Goal: Transaction & Acquisition: Subscribe to service/newsletter

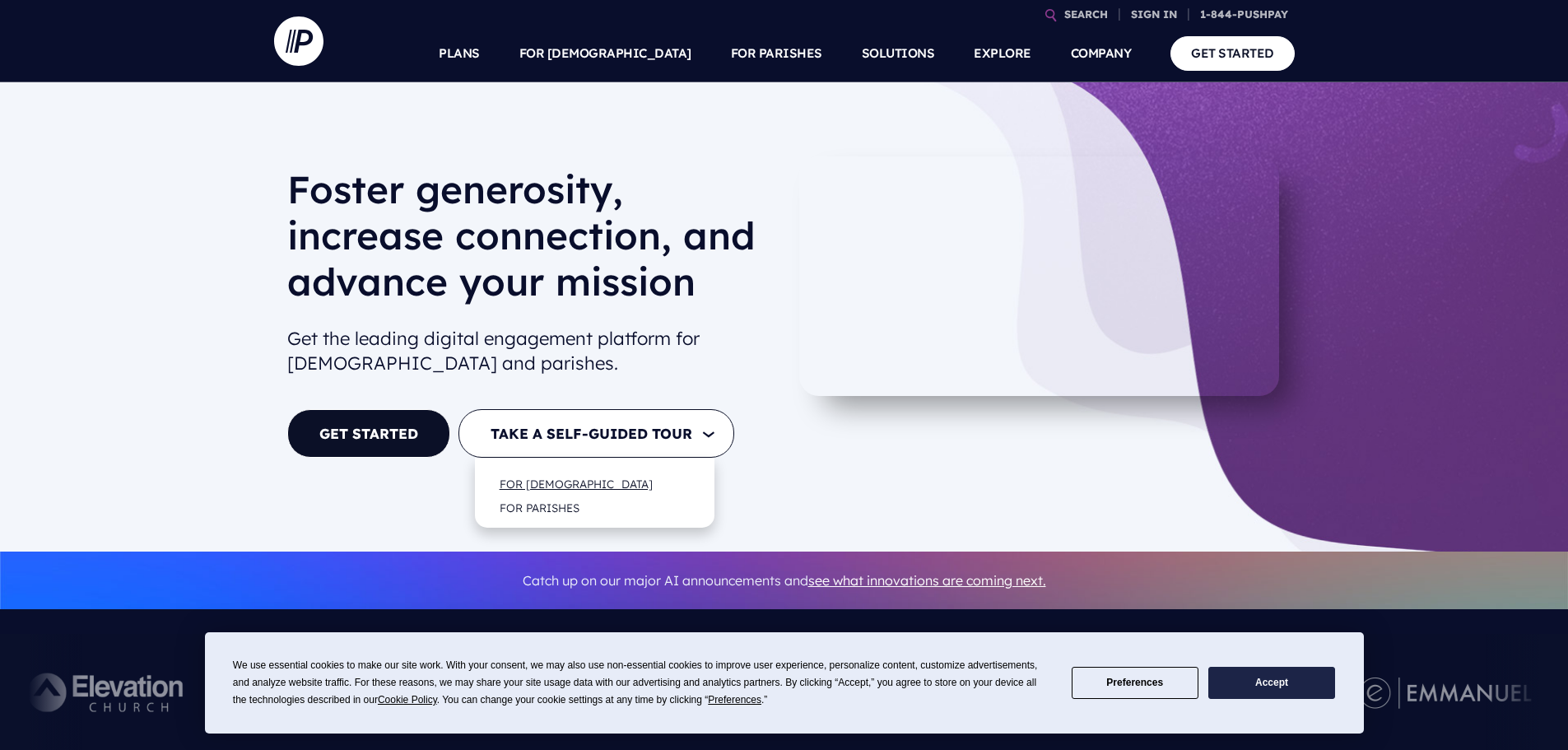
click at [549, 478] on link "FOR [DEMOGRAPHIC_DATA]" at bounding box center [576, 484] width 186 height 39
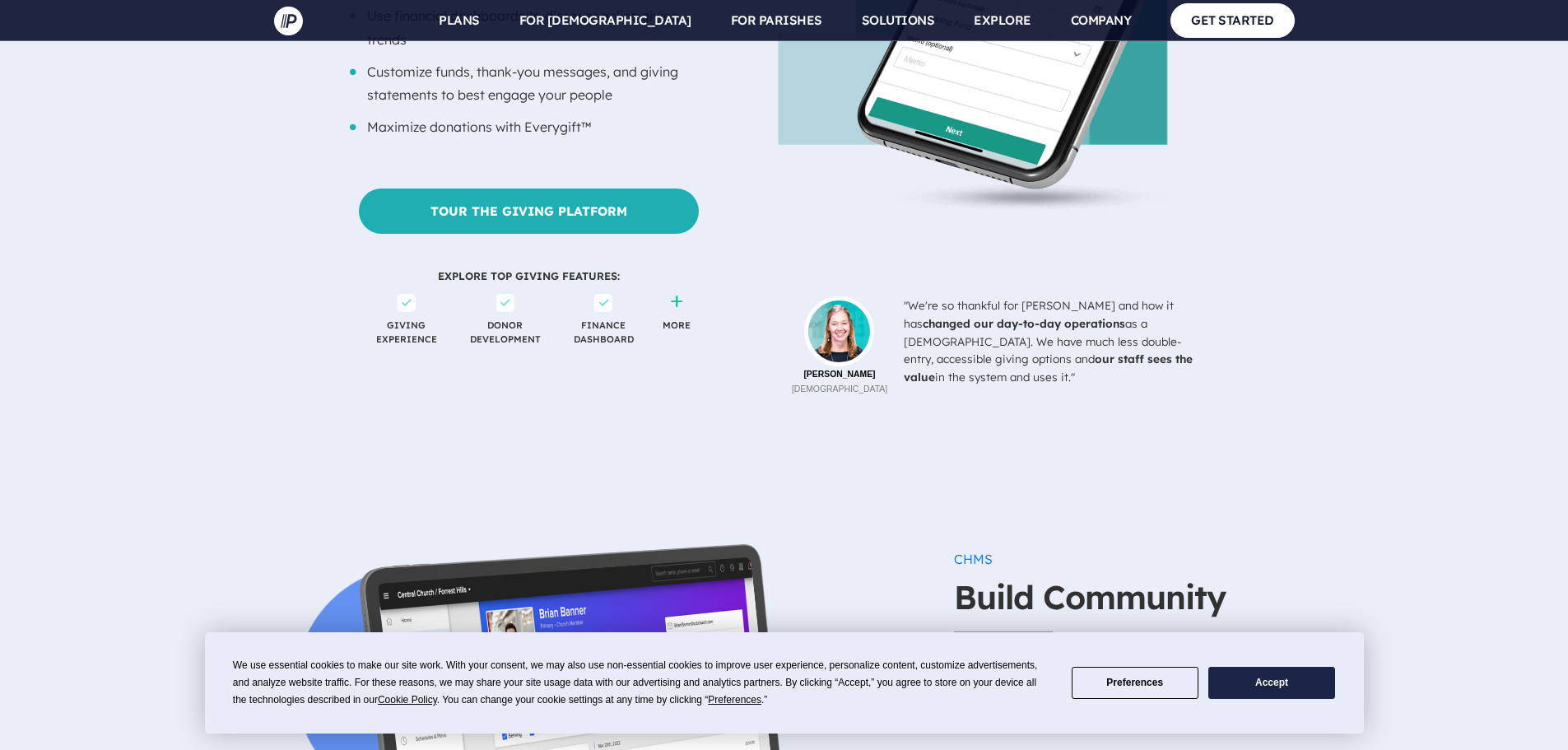
scroll to position [1564, 0]
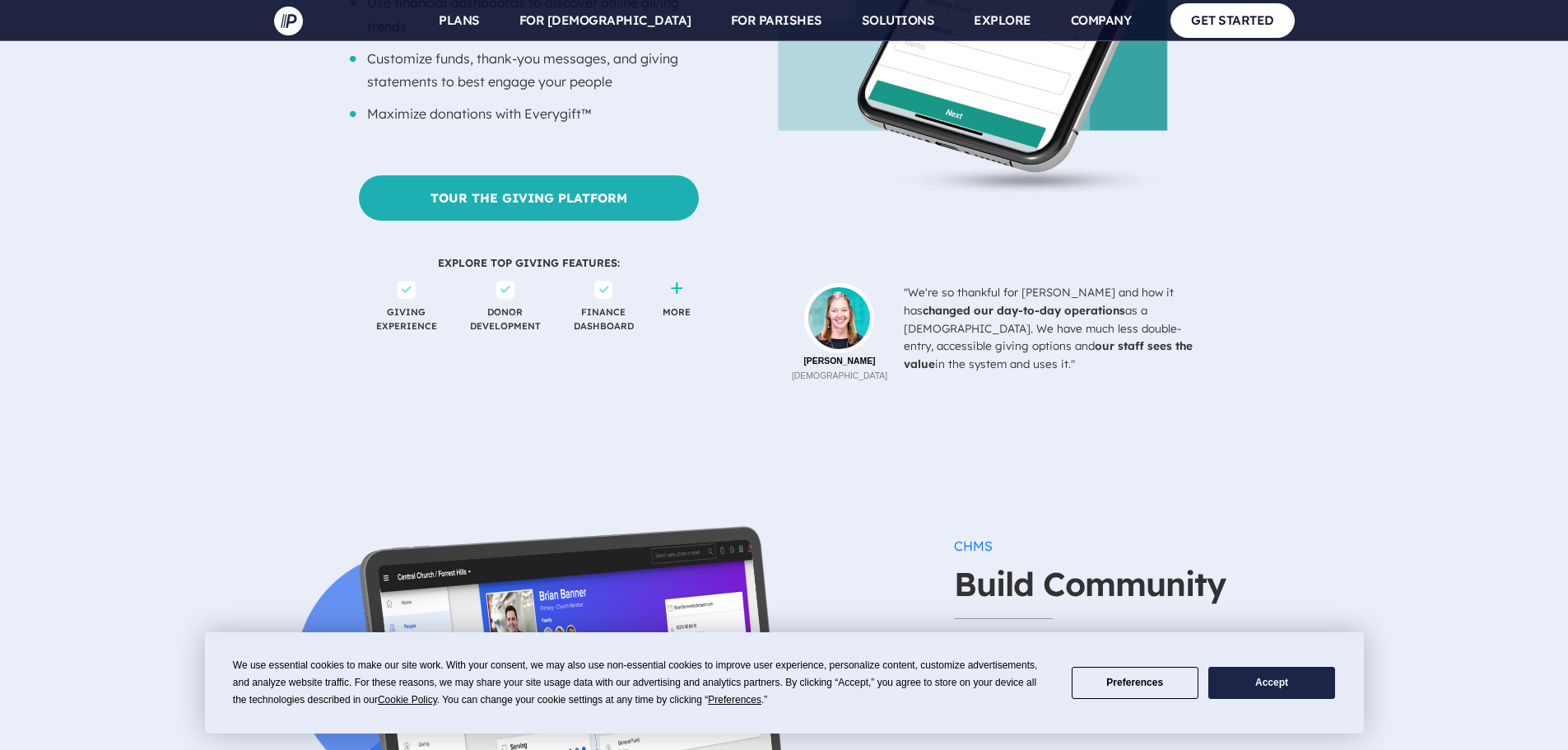
drag, startPoint x: 529, startPoint y: 344, endPoint x: 344, endPoint y: 392, distance: 191.1
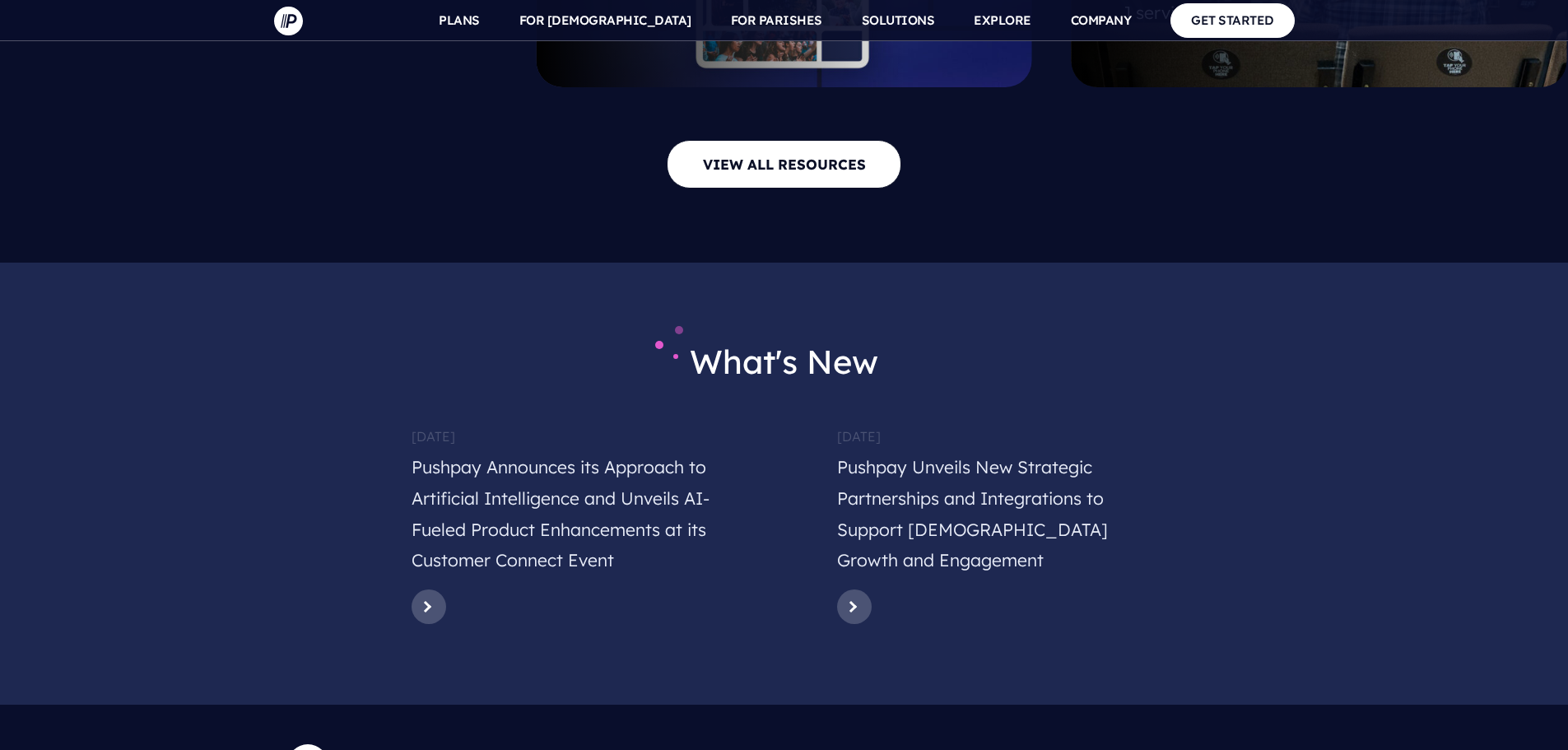
scroll to position [7735, 0]
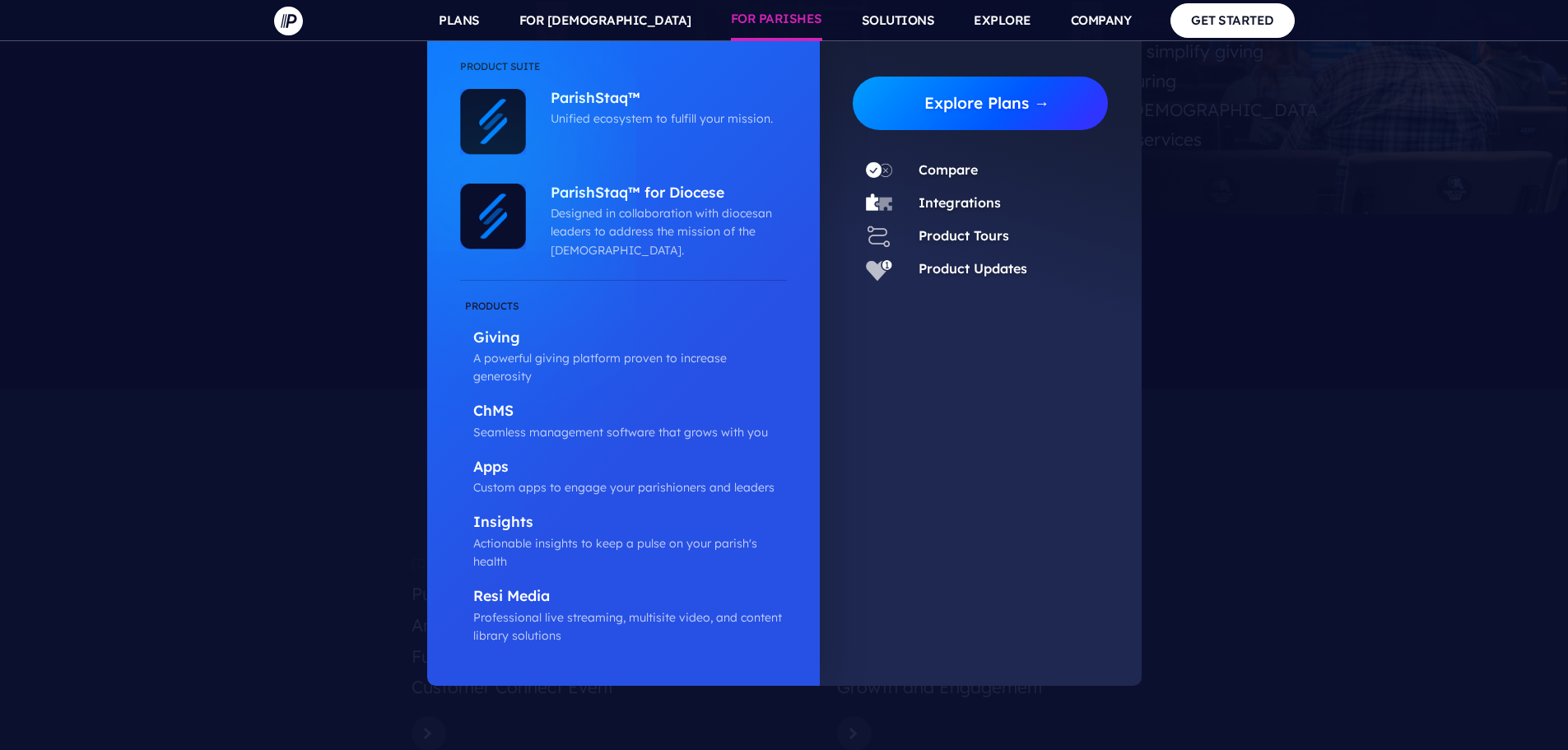
drag, startPoint x: 991, startPoint y: 128, endPoint x: 1002, endPoint y: 113, distance: 18.6
click at [991, 128] on link "Explore Plans →" at bounding box center [987, 103] width 243 height 54
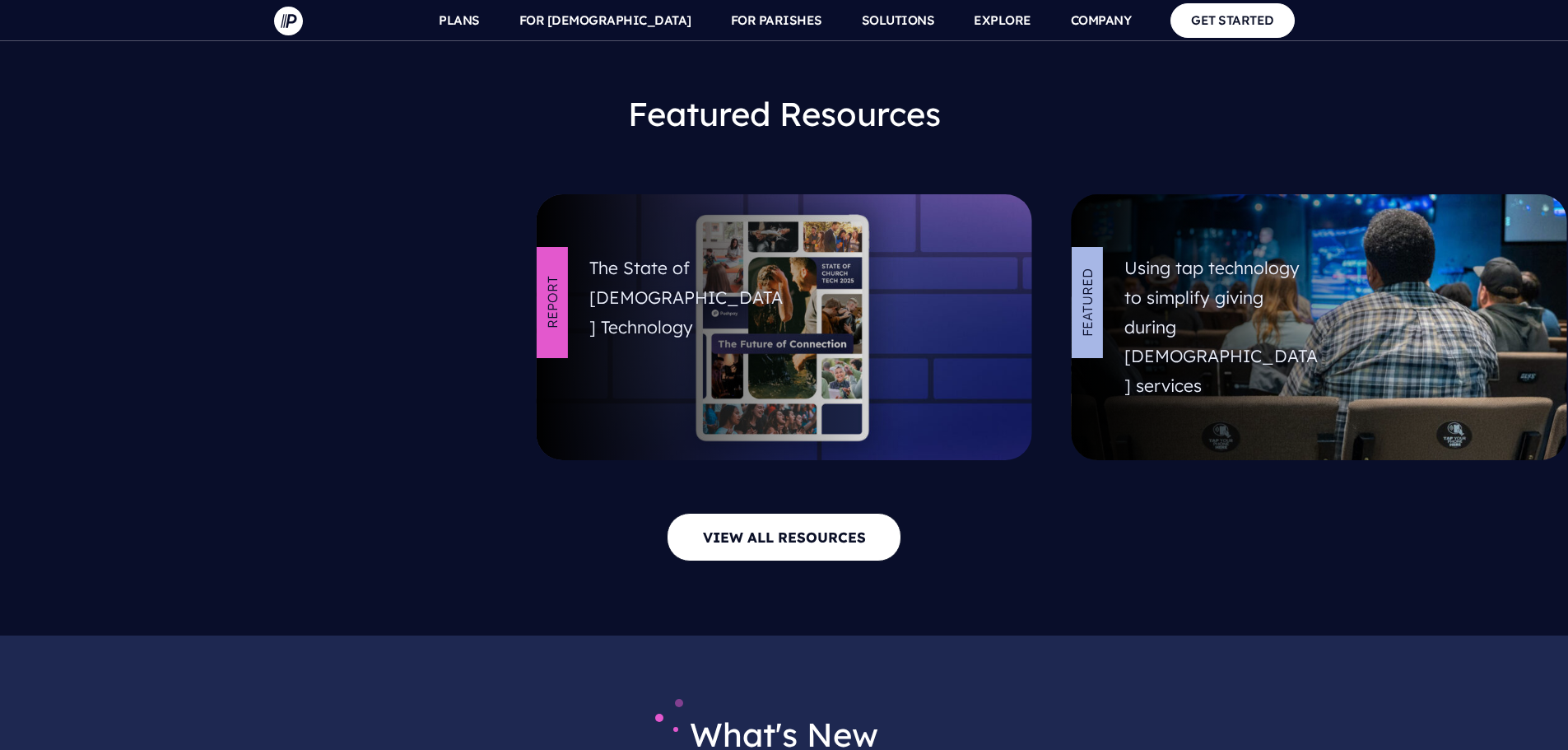
scroll to position [7488, 0]
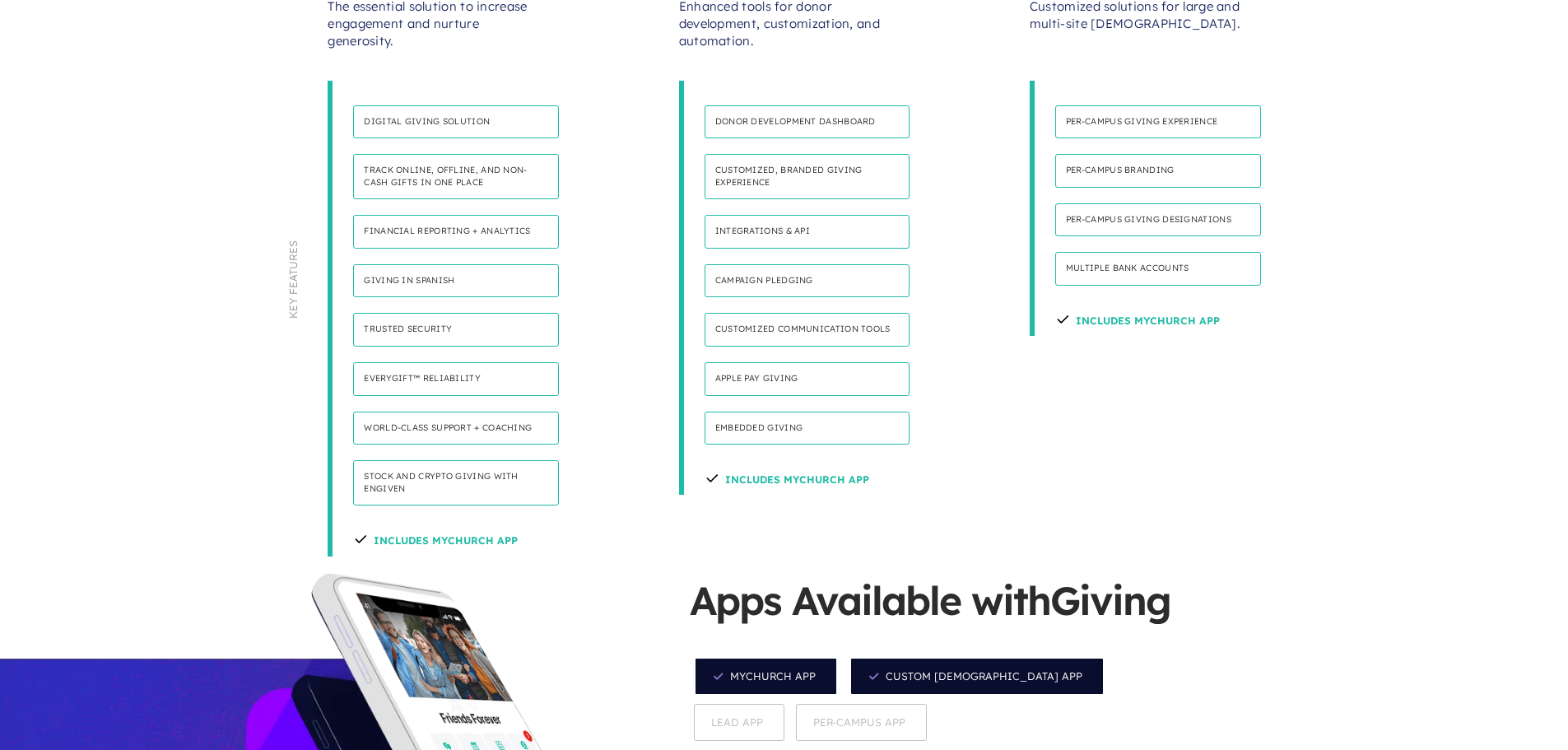
scroll to position [1152, 0]
